Goal: Check status: Check status

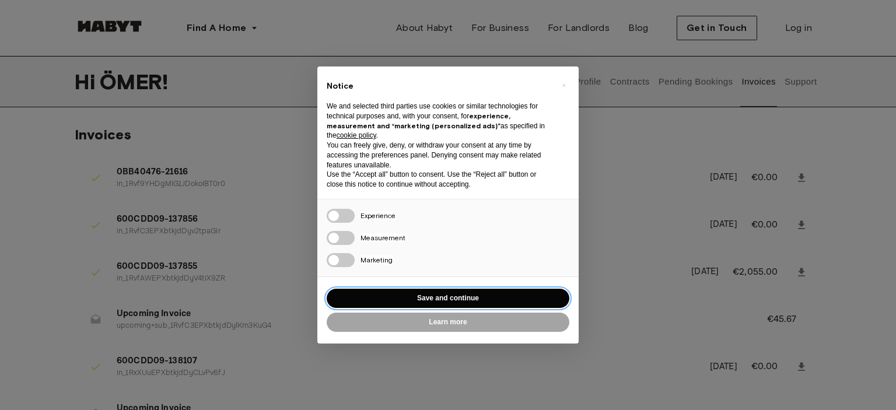
click at [455, 306] on button "Save and continue" at bounding box center [448, 298] width 243 height 19
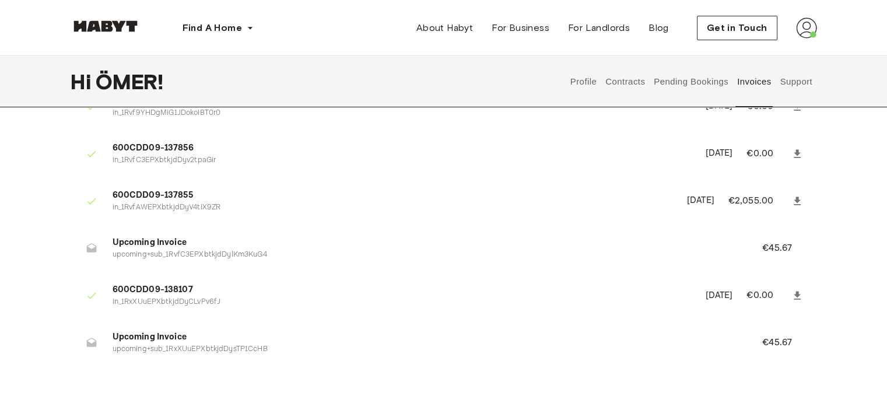
scroll to position [117, 0]
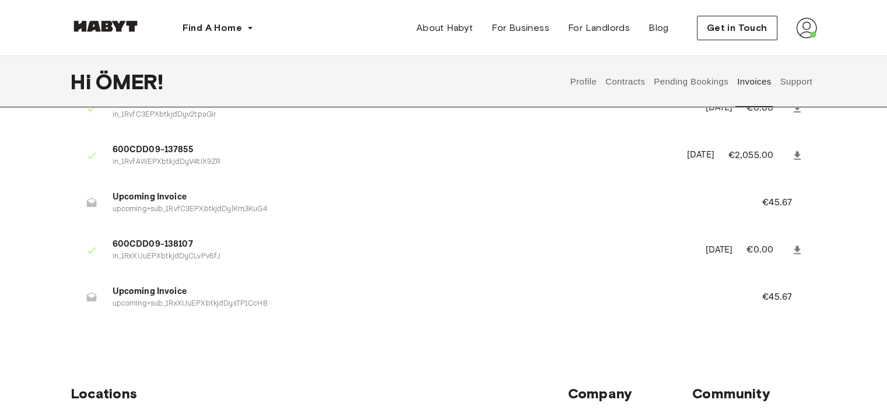
click at [630, 84] on button "Contracts" at bounding box center [625, 81] width 43 height 51
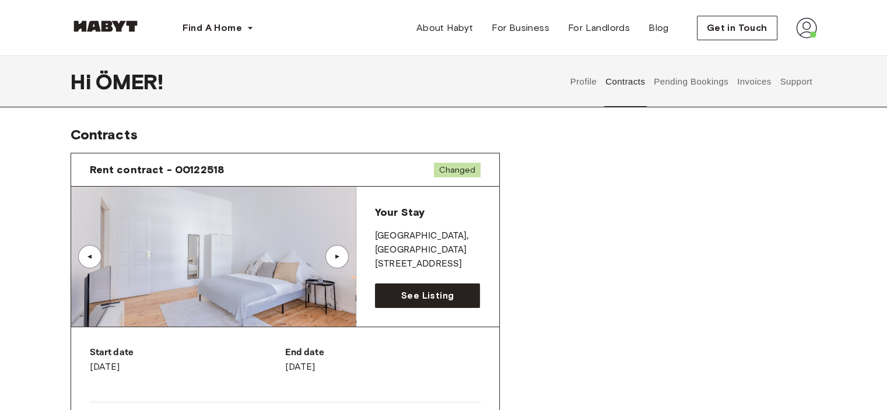
click at [249, 275] on img at bounding box center [213, 257] width 285 height 140
click at [343, 243] on img at bounding box center [213, 257] width 285 height 140
click at [341, 251] on div "▲" at bounding box center [336, 256] width 23 height 23
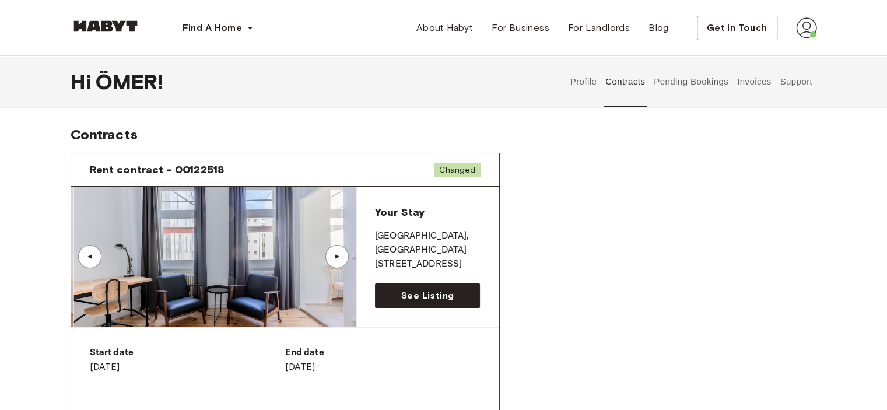
click at [679, 86] on button "Pending Bookings" at bounding box center [692, 81] width 78 height 51
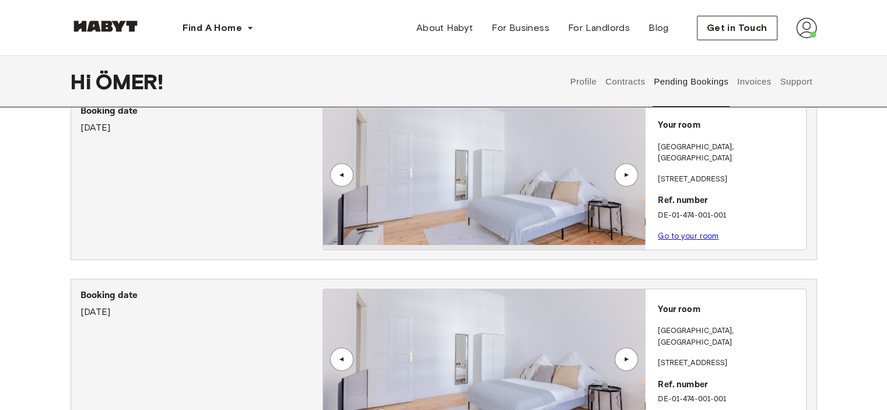
click at [486, 208] on img at bounding box center [484, 175] width 322 height 140
click at [497, 204] on img at bounding box center [484, 175] width 322 height 140
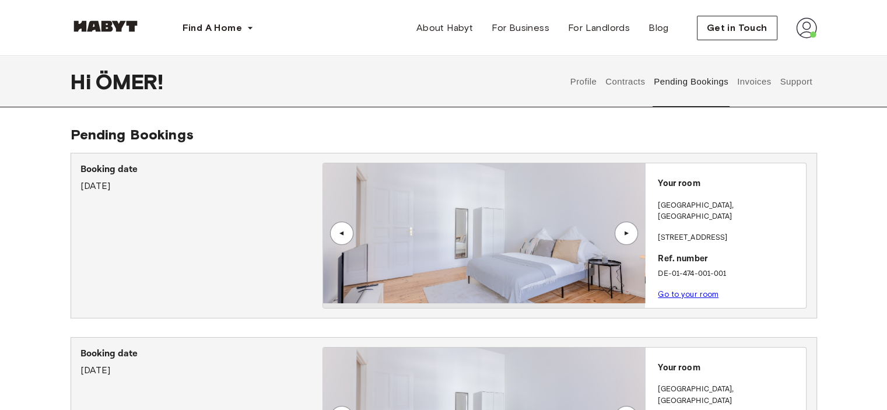
click at [558, 268] on img at bounding box center [484, 233] width 322 height 140
click at [621, 226] on div "▲" at bounding box center [626, 233] width 23 height 23
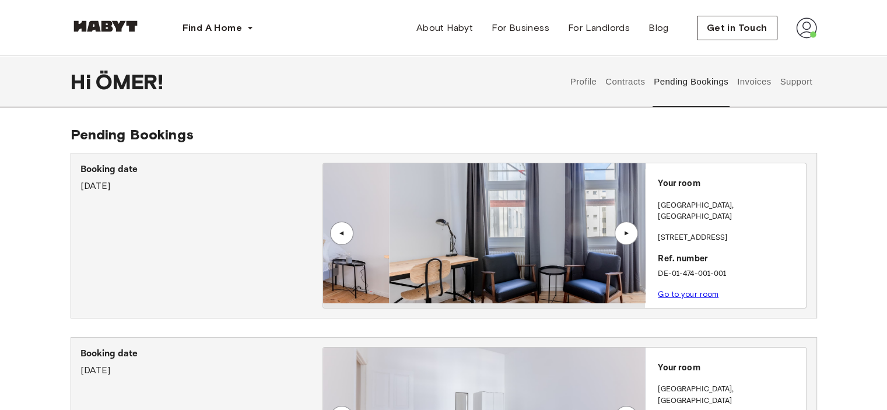
click at [683, 176] on div "Your room BERLIN , Charlottenburg Osnabrücker Str. 3 Ref. number DE-01-474-001-…" at bounding box center [725, 235] width 161 height 145
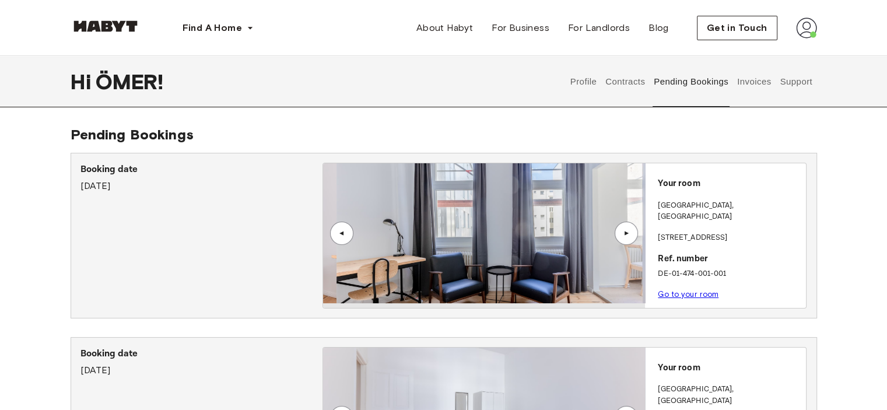
click at [680, 180] on p "Your room" at bounding box center [729, 183] width 143 height 13
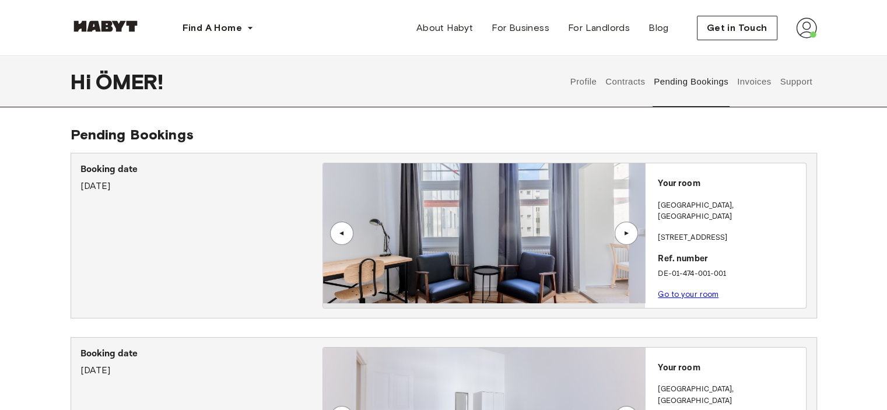
click at [115, 170] on p "Booking date" at bounding box center [201, 170] width 242 height 14
click at [415, 226] on img at bounding box center [484, 233] width 322 height 140
click at [537, 231] on img at bounding box center [484, 233] width 322 height 140
click at [679, 290] on link "Go to your room" at bounding box center [688, 294] width 61 height 9
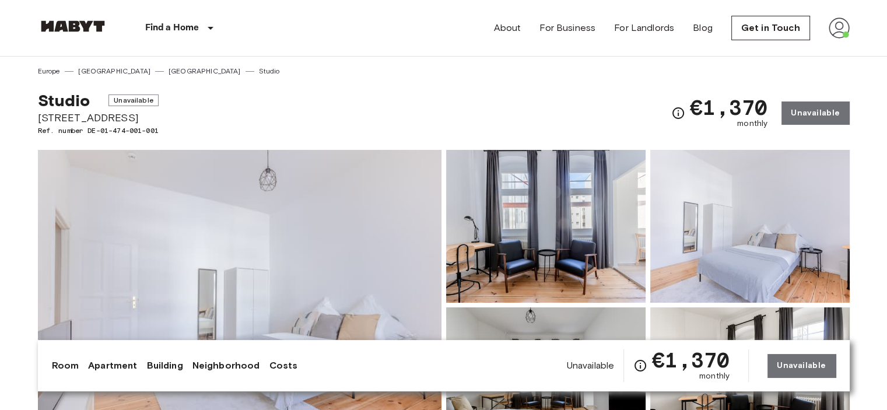
click at [320, 213] on img at bounding box center [240, 305] width 404 height 310
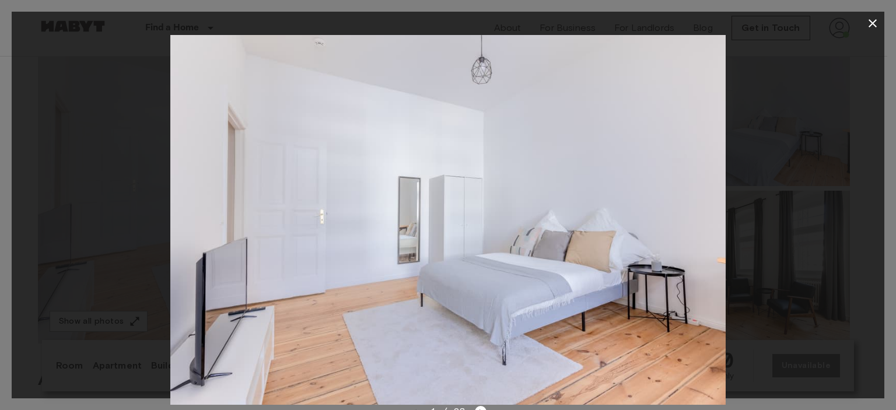
click at [871, 73] on div at bounding box center [448, 220] width 872 height 370
click at [858, 141] on div at bounding box center [448, 220] width 872 height 370
click at [870, 17] on icon "button" at bounding box center [872, 23] width 14 height 14
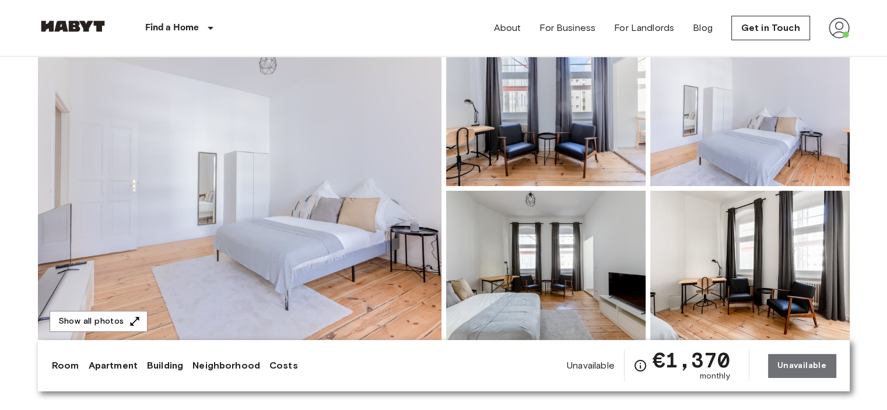
click at [548, 133] on img at bounding box center [545, 109] width 199 height 153
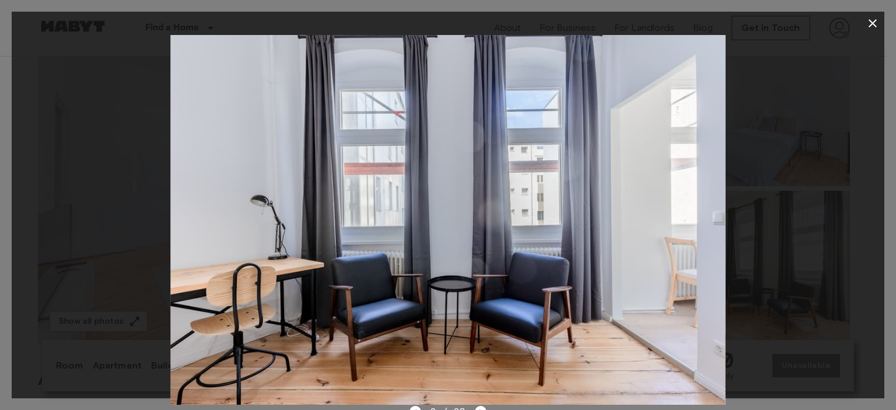
click at [731, 173] on div at bounding box center [448, 220] width 872 height 370
click at [867, 17] on icon "button" at bounding box center [872, 23] width 14 height 14
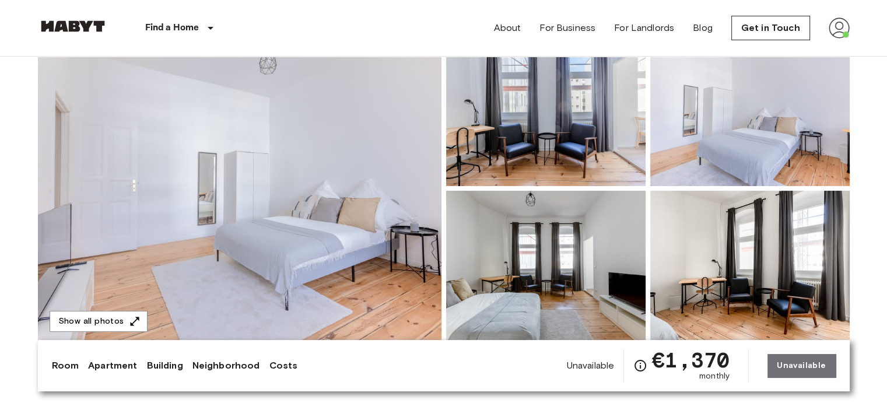
click at [604, 274] on img at bounding box center [545, 267] width 199 height 153
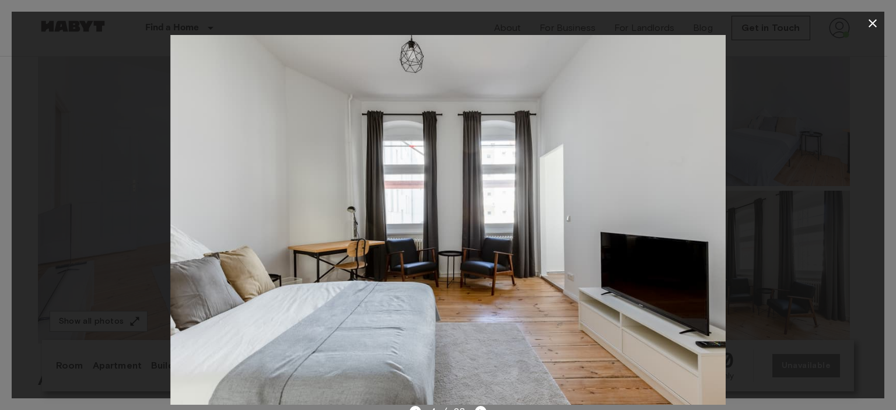
click at [478, 404] on img at bounding box center [447, 220] width 555 height 370
click at [481, 404] on img at bounding box center [447, 220] width 555 height 370
click at [481, 408] on icon "Next image" at bounding box center [481, 412] width 12 height 12
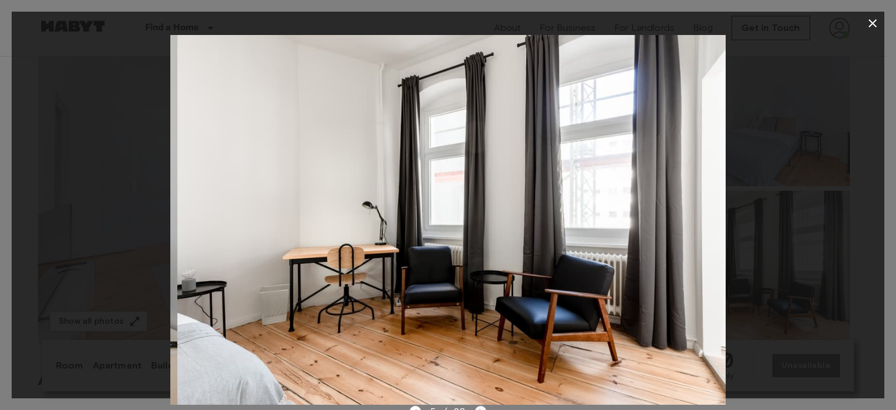
click at [481, 408] on icon "Next image" at bounding box center [481, 412] width 12 height 12
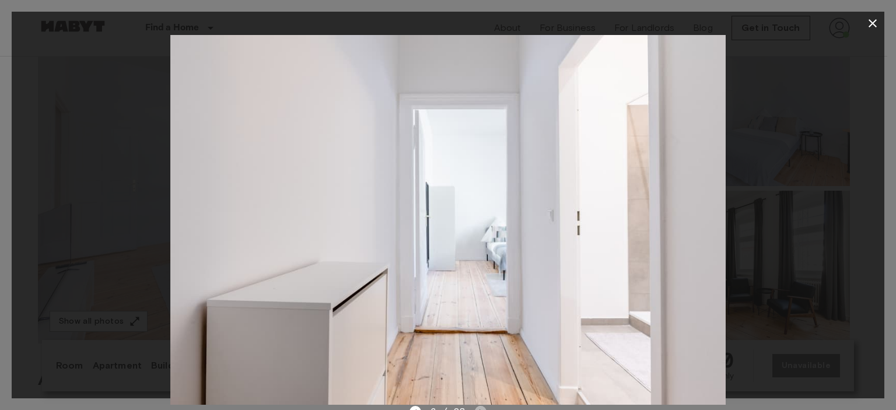
click at [481, 408] on icon "Next image" at bounding box center [481, 412] width 12 height 12
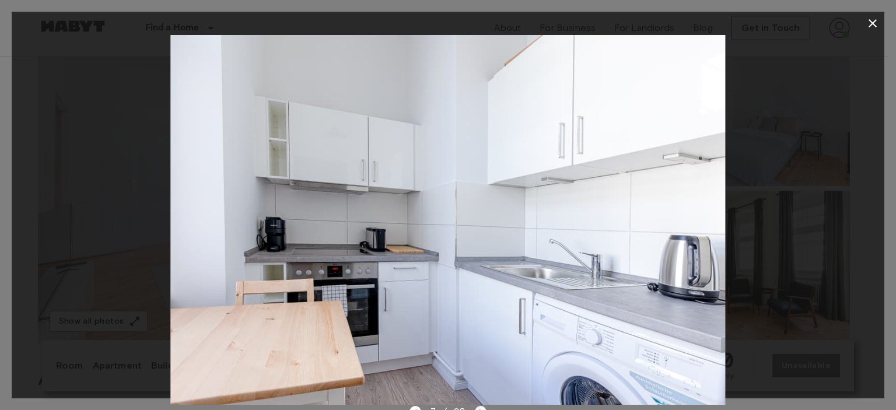
click at [482, 406] on icon "Next image" at bounding box center [481, 412] width 12 height 12
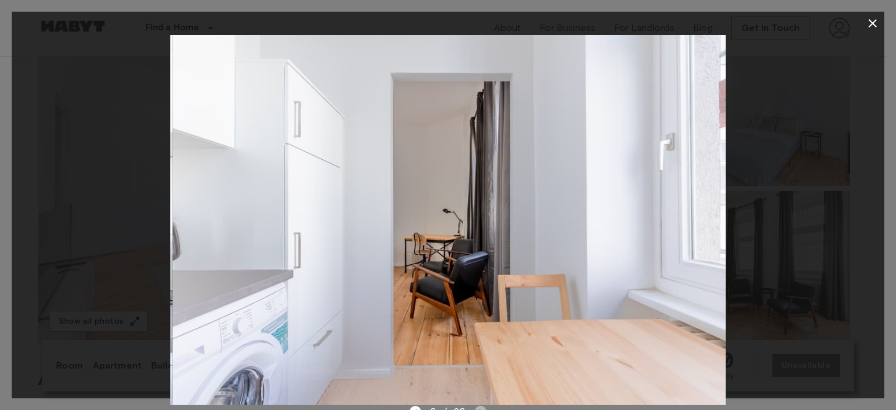
click at [482, 406] on icon "Next image" at bounding box center [481, 412] width 12 height 12
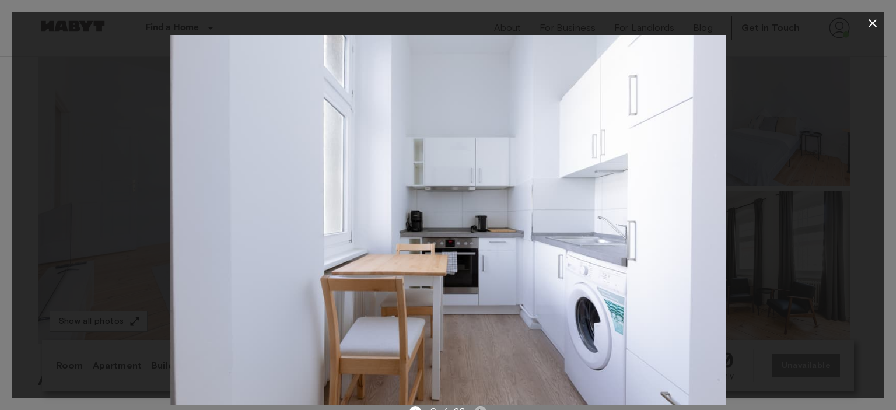
click at [480, 406] on icon "Next image" at bounding box center [481, 412] width 12 height 12
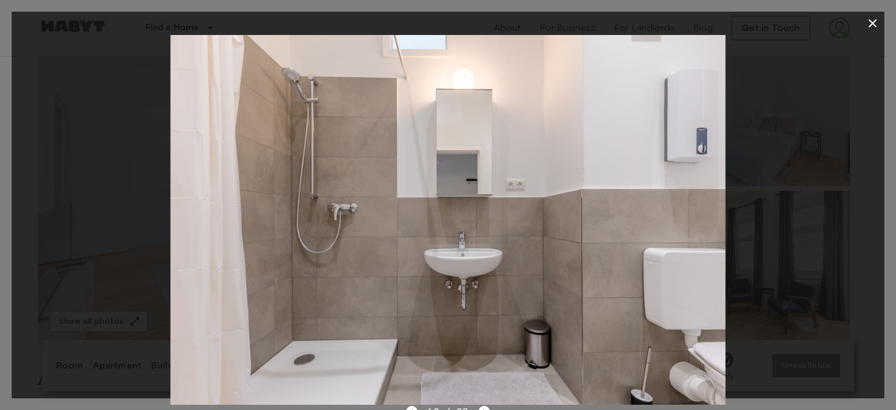
click at [485, 406] on icon "Next image" at bounding box center [484, 412] width 12 height 12
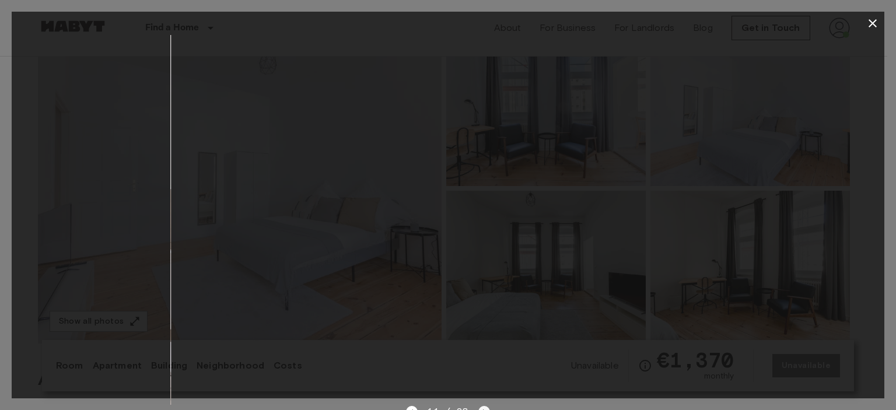
click at [483, 406] on icon "Next image" at bounding box center [484, 412] width 12 height 12
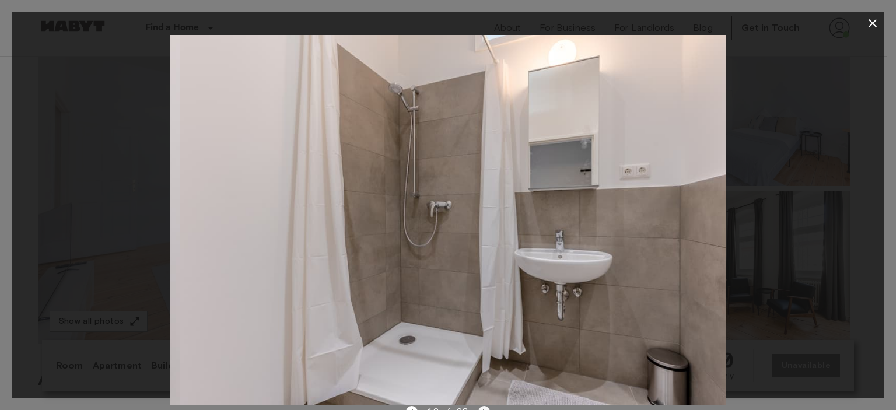
click at [483, 406] on icon "Next image" at bounding box center [484, 412] width 12 height 12
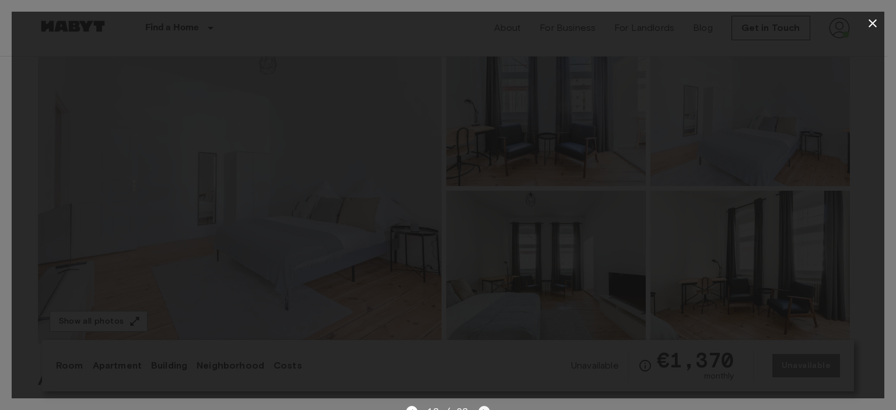
click at [483, 406] on icon "Next image" at bounding box center [484, 412] width 12 height 12
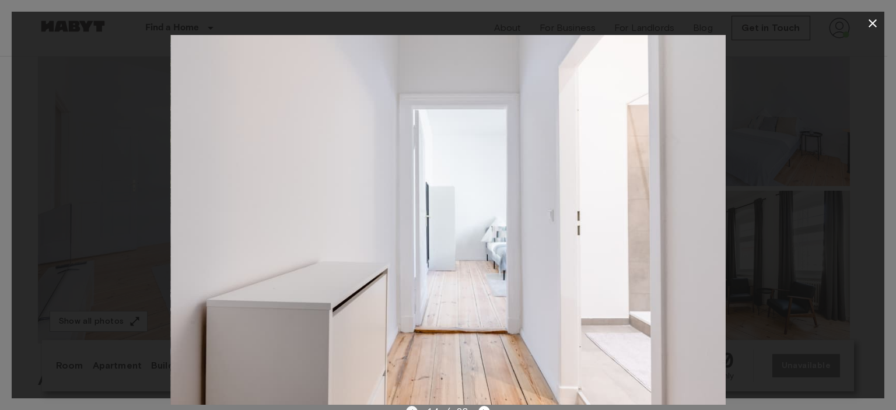
click at [409, 409] on icon "Previous image" at bounding box center [412, 412] width 12 height 12
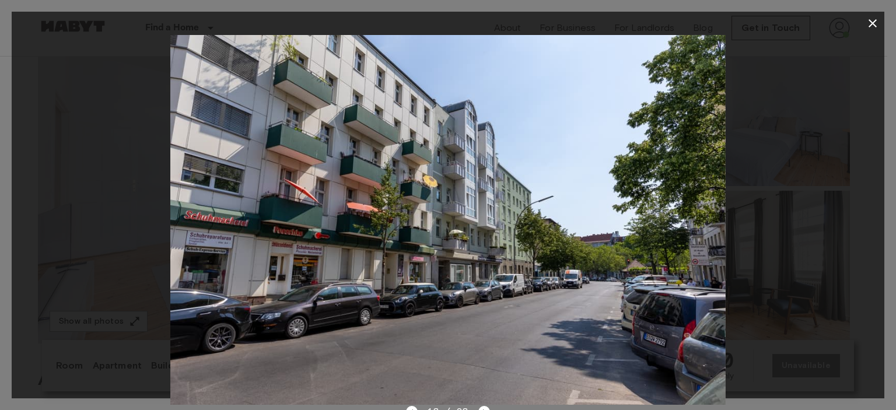
click at [483, 405] on img at bounding box center [447, 220] width 555 height 370
click at [483, 407] on icon "Next image" at bounding box center [484, 412] width 12 height 12
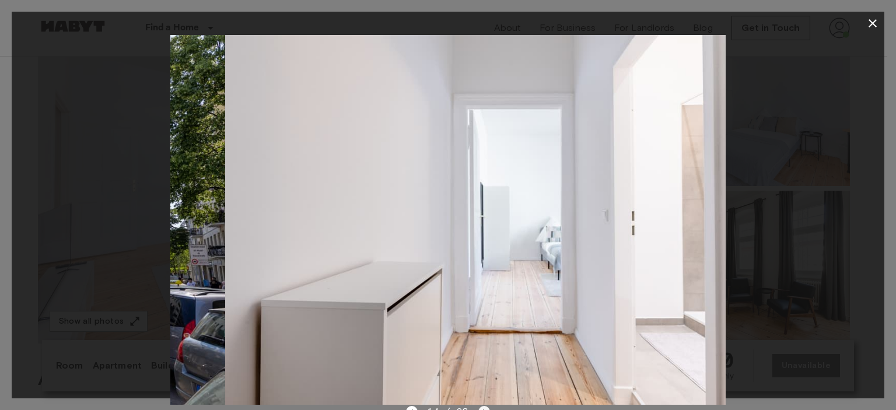
click at [483, 407] on icon "Next image" at bounding box center [484, 412] width 12 height 12
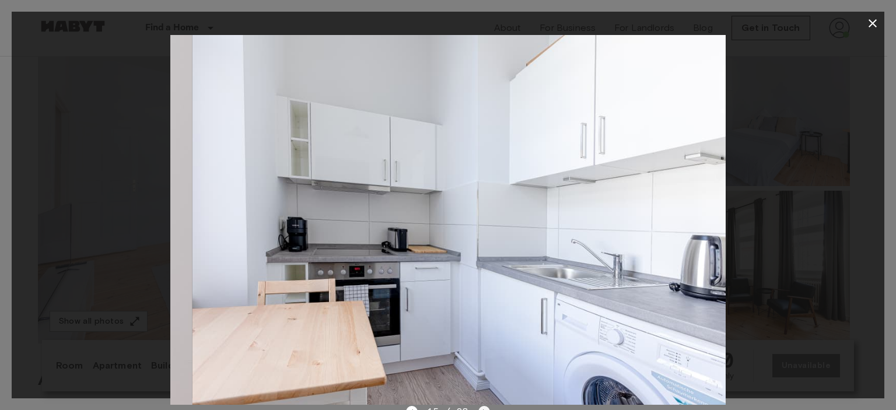
click at [483, 407] on icon "Next image" at bounding box center [484, 412] width 12 height 12
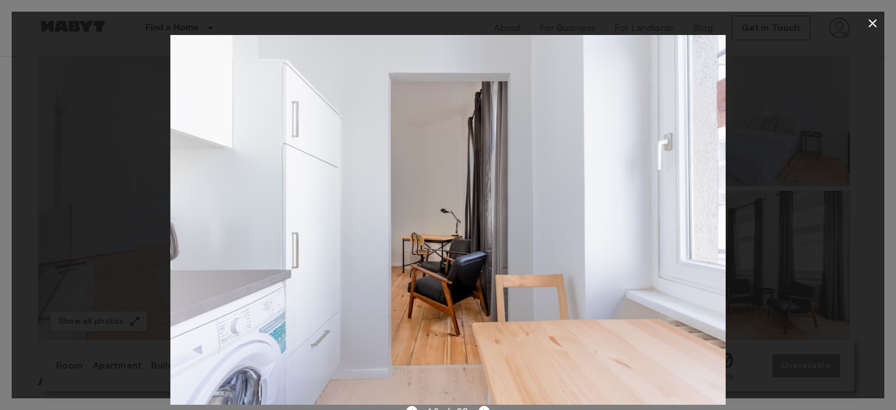
click at [874, 31] on button "button" at bounding box center [872, 23] width 23 height 23
